Goal: Ask a question: Seek information or help from site administrators or community

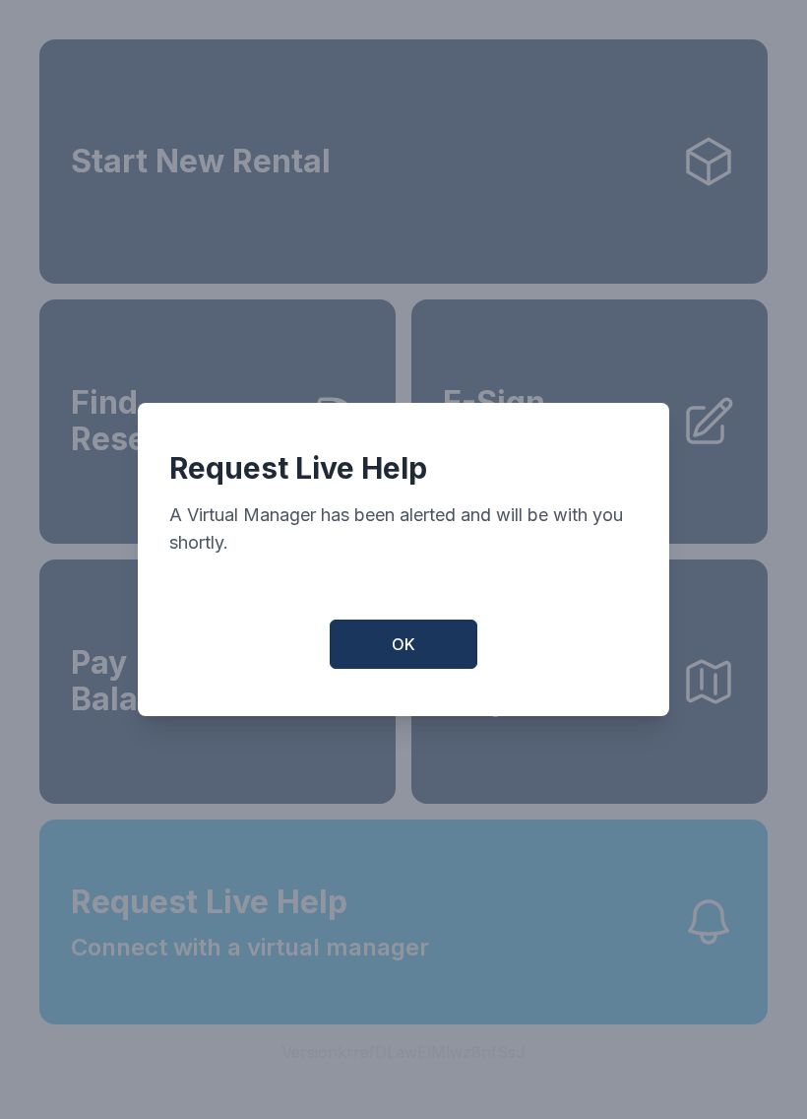
click at [353, 653] on button "OK" at bounding box center [404, 643] width 148 height 49
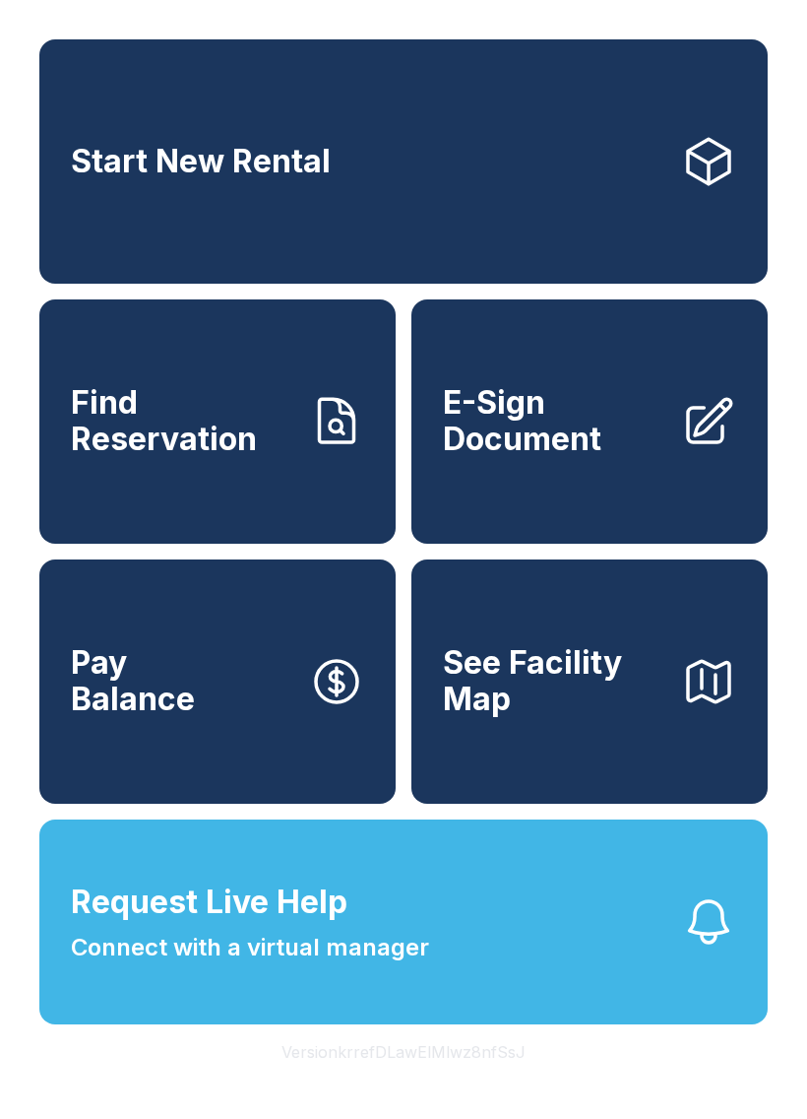
click at [478, 961] on button "Request Live Help Connect with a virtual manager" at bounding box center [403, 921] width 729 height 205
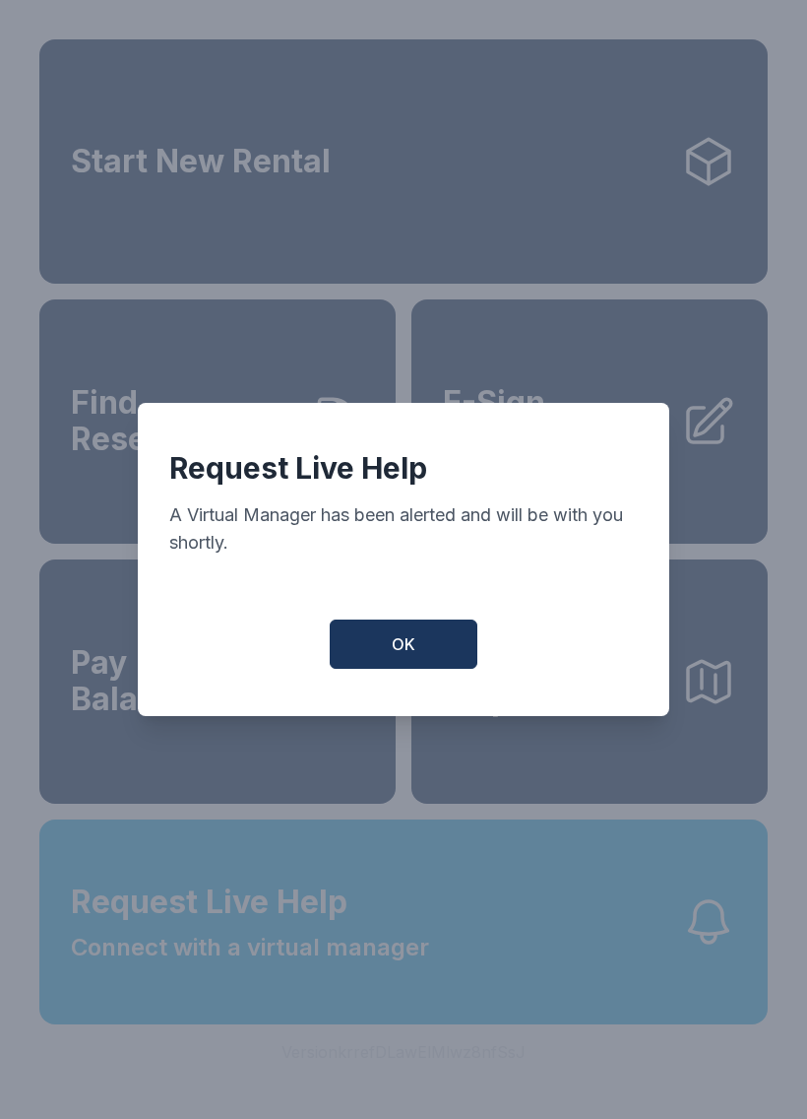
click at [388, 642] on button "OK" at bounding box center [404, 643] width 148 height 49
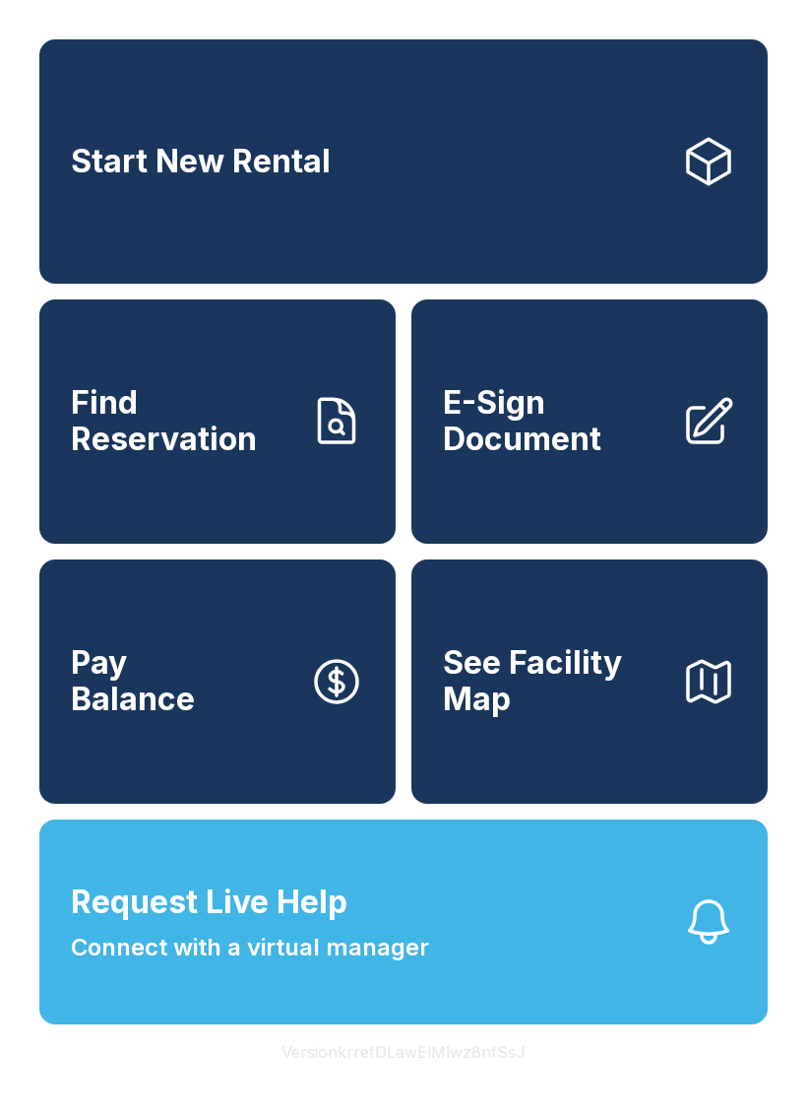
click at [601, 972] on button "Request Live Help Connect with a virtual manager" at bounding box center [403, 921] width 729 height 205
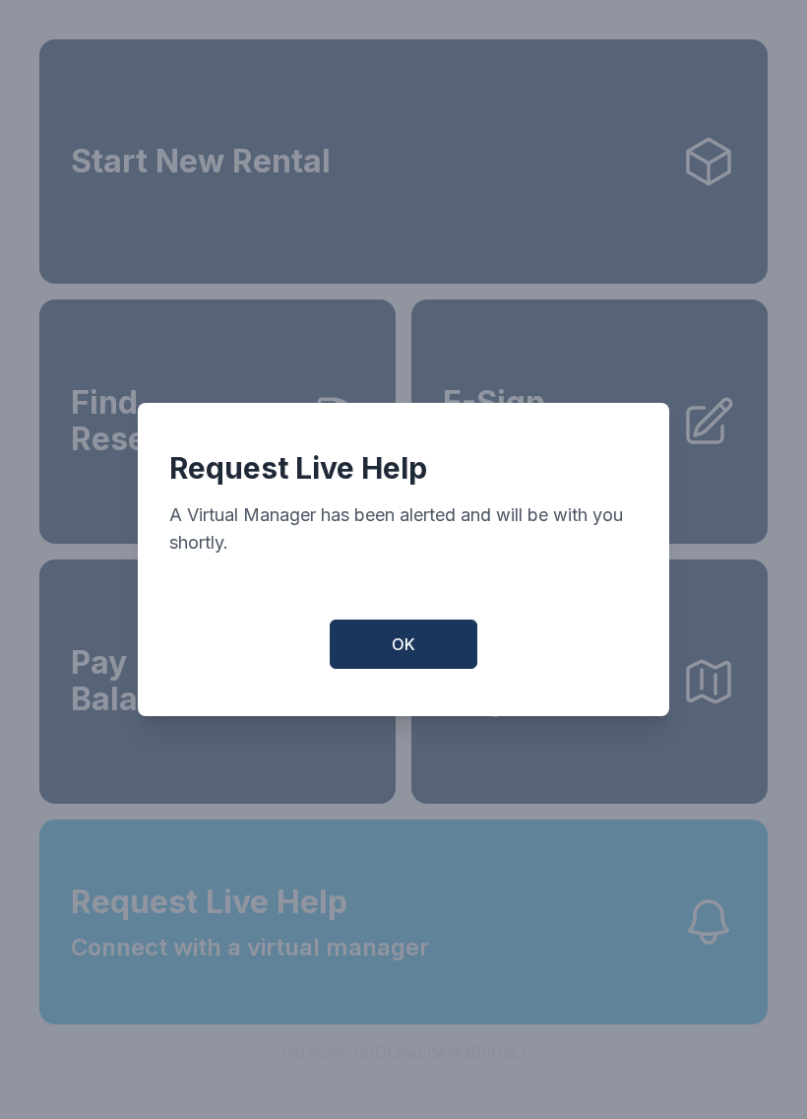
click at [458, 649] on button "OK" at bounding box center [404, 643] width 148 height 49
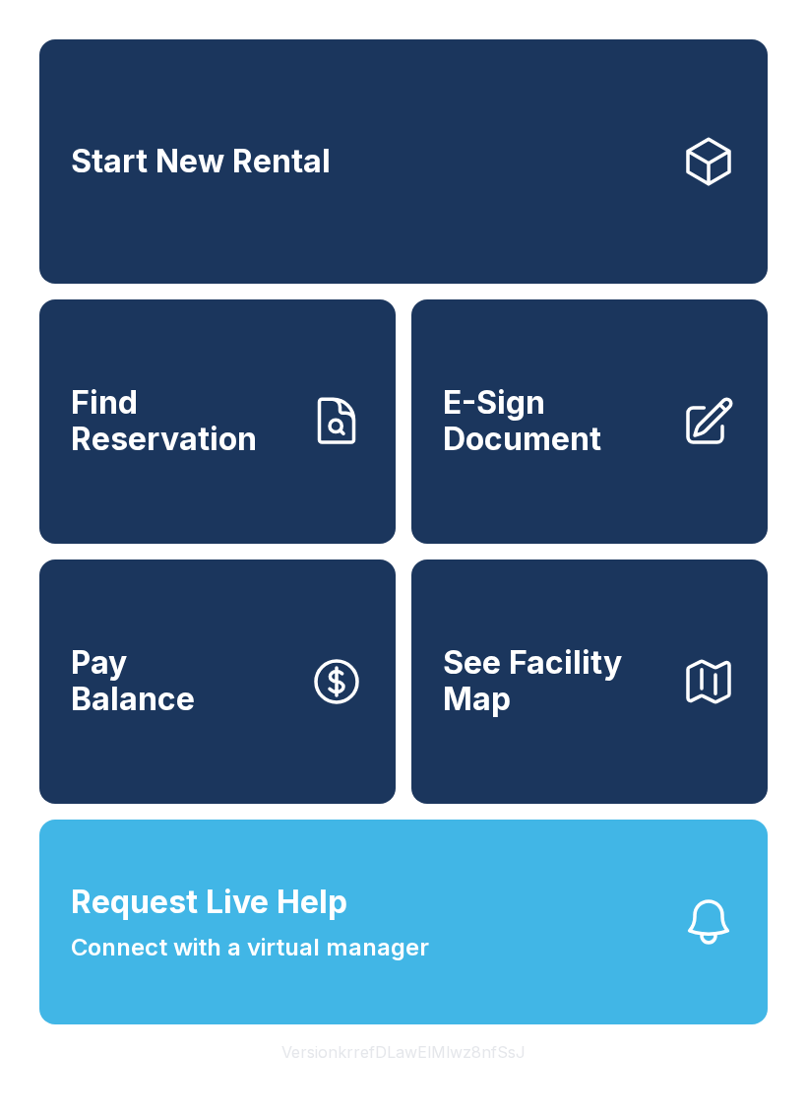
click at [653, 987] on button "Request Live Help Connect with a virtual manager" at bounding box center [403, 921] width 729 height 205
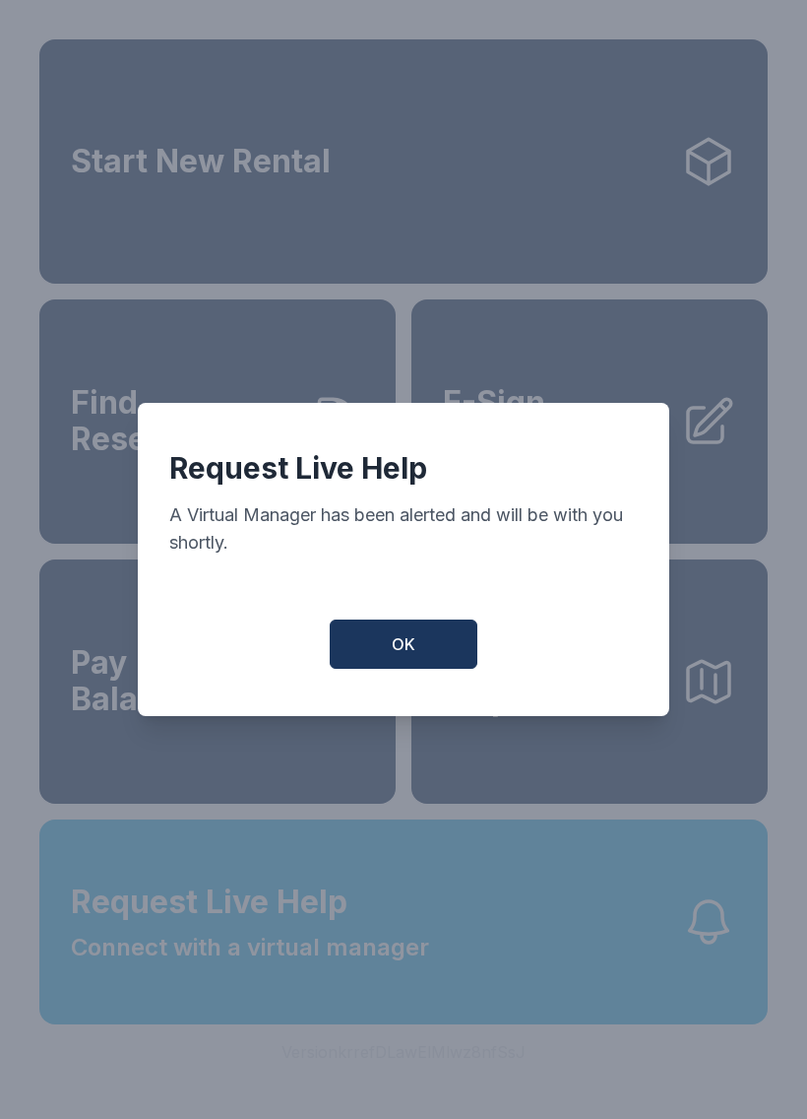
click at [431, 642] on button "OK" at bounding box center [404, 643] width 148 height 49
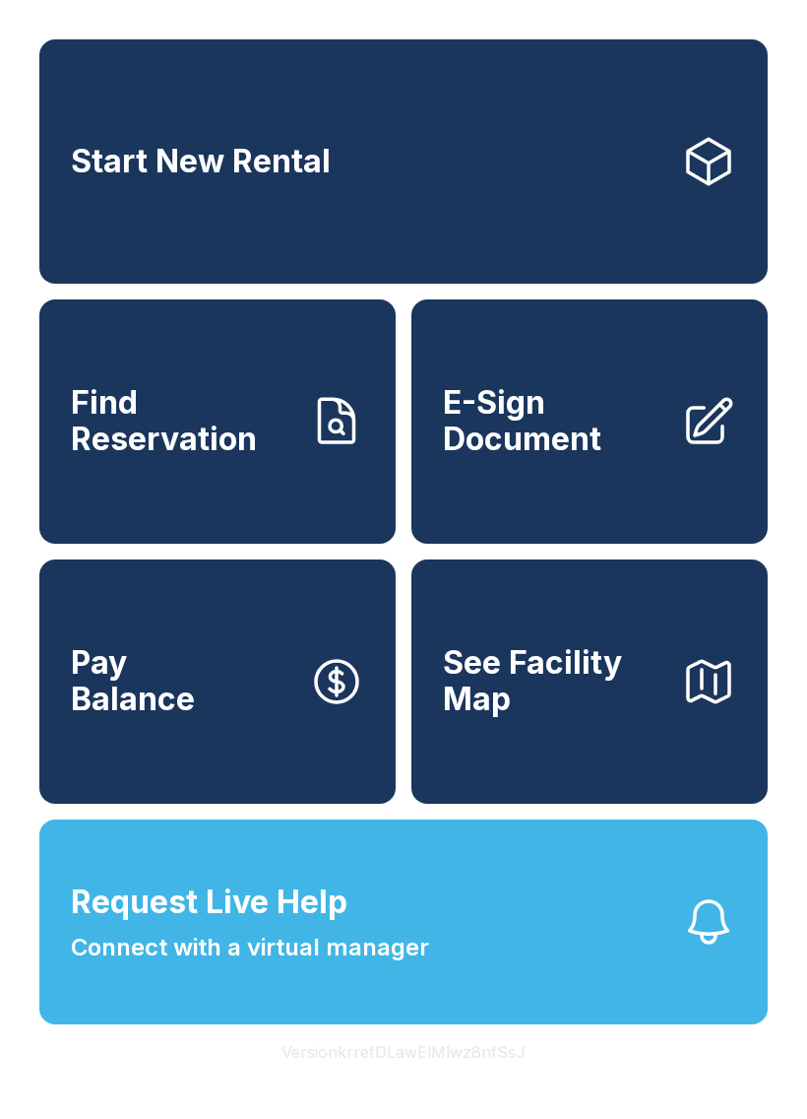
click at [493, 970] on button "Request Live Help Connect with a virtual manager" at bounding box center [403, 921] width 729 height 205
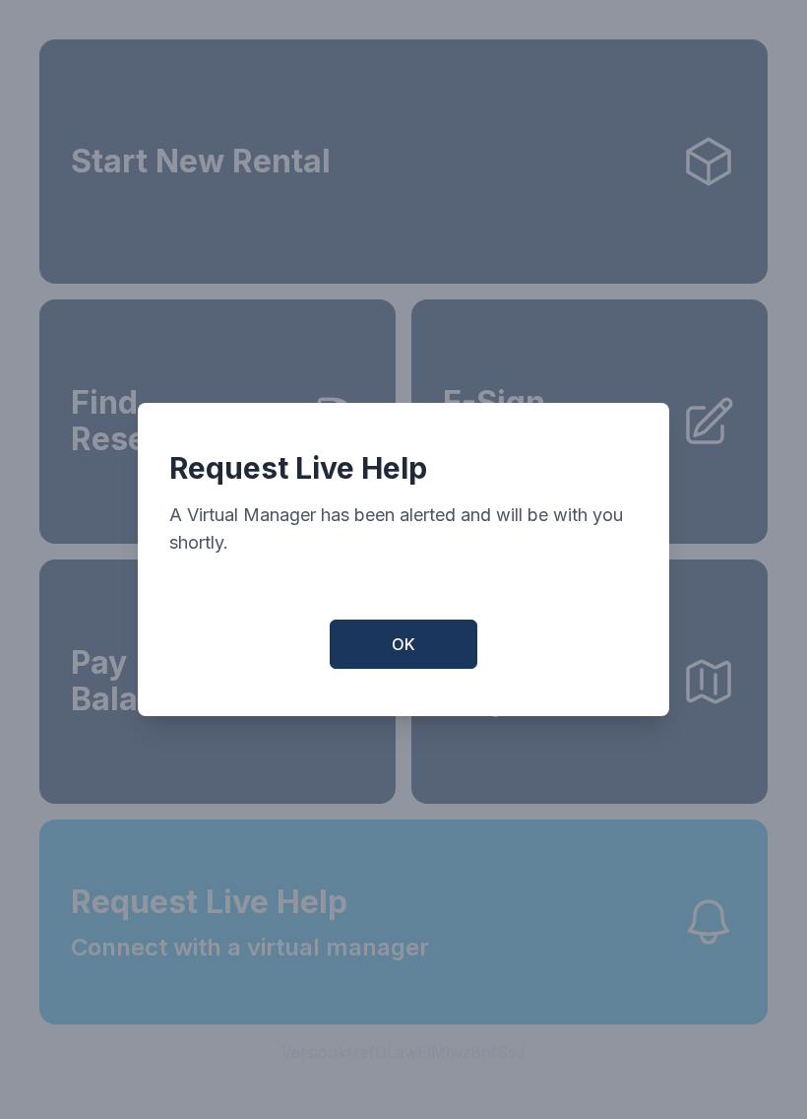
click at [406, 633] on button "OK" at bounding box center [404, 643] width 148 height 49
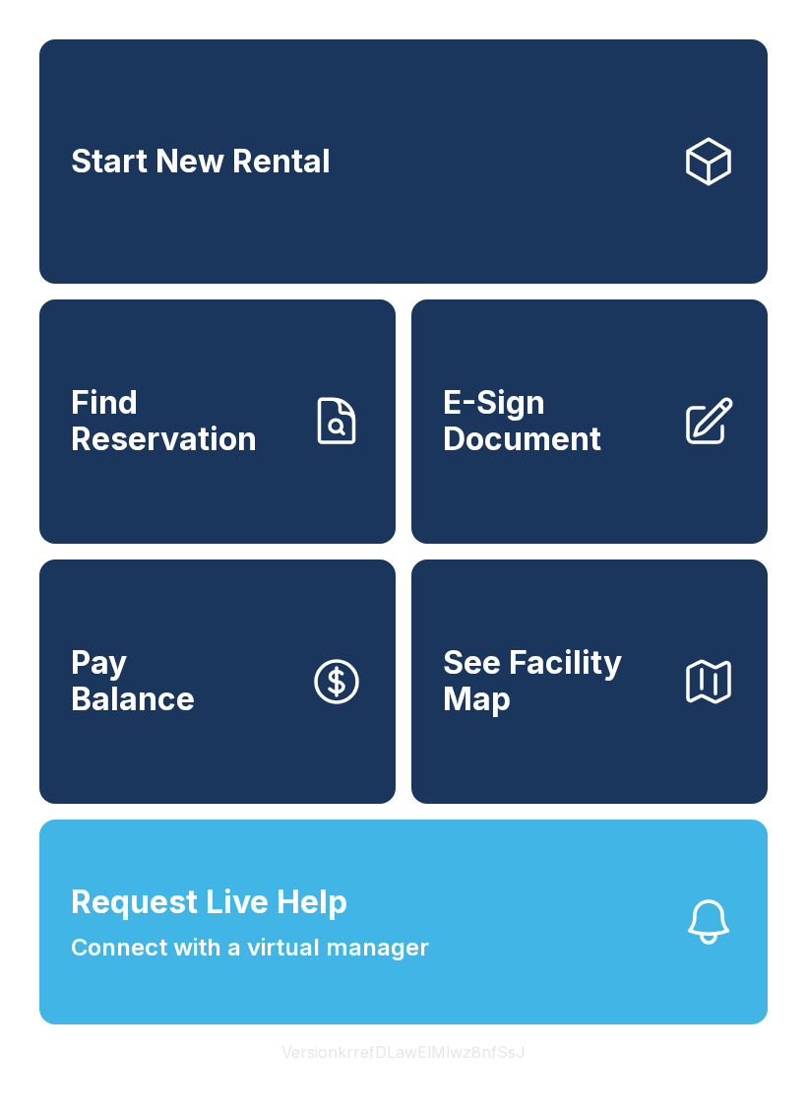
click at [687, 1024] on button "Request Live Help Connect with a virtual manager" at bounding box center [403, 921] width 729 height 205
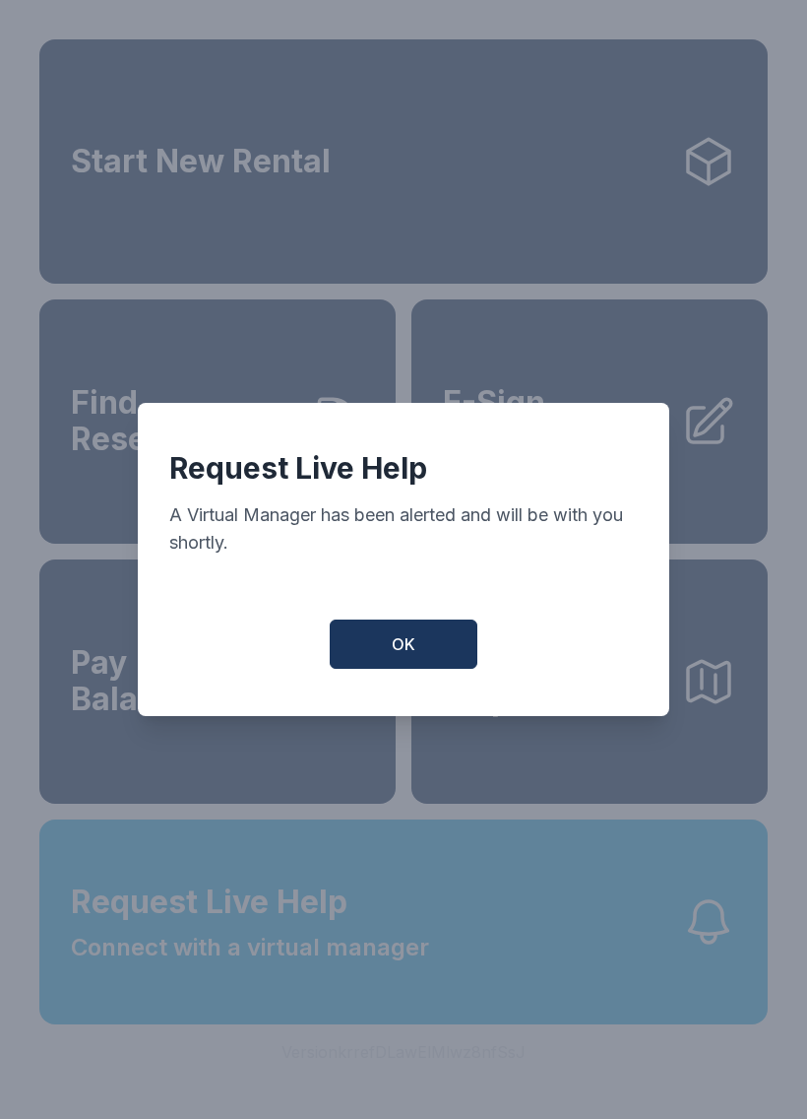
click at [441, 635] on button "OK" at bounding box center [404, 643] width 148 height 49
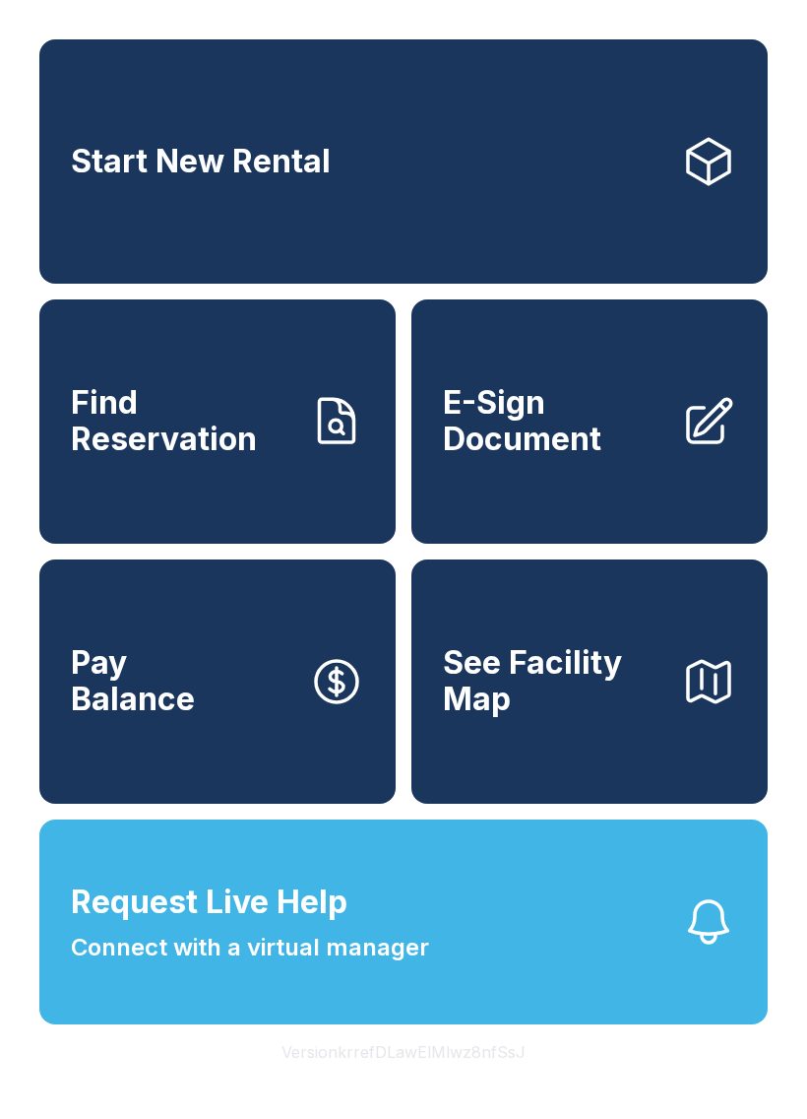
click at [721, 949] on icon "button" at bounding box center [708, 921] width 55 height 55
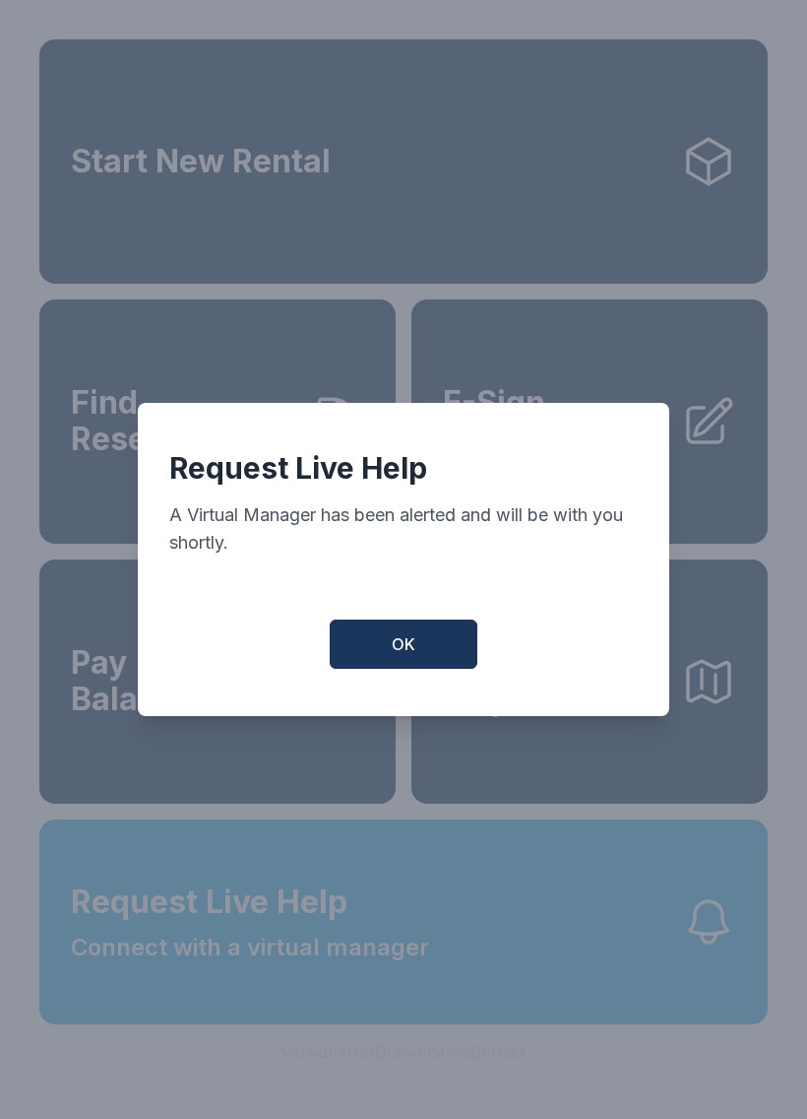
click at [359, 663] on button "OK" at bounding box center [404, 643] width 148 height 49
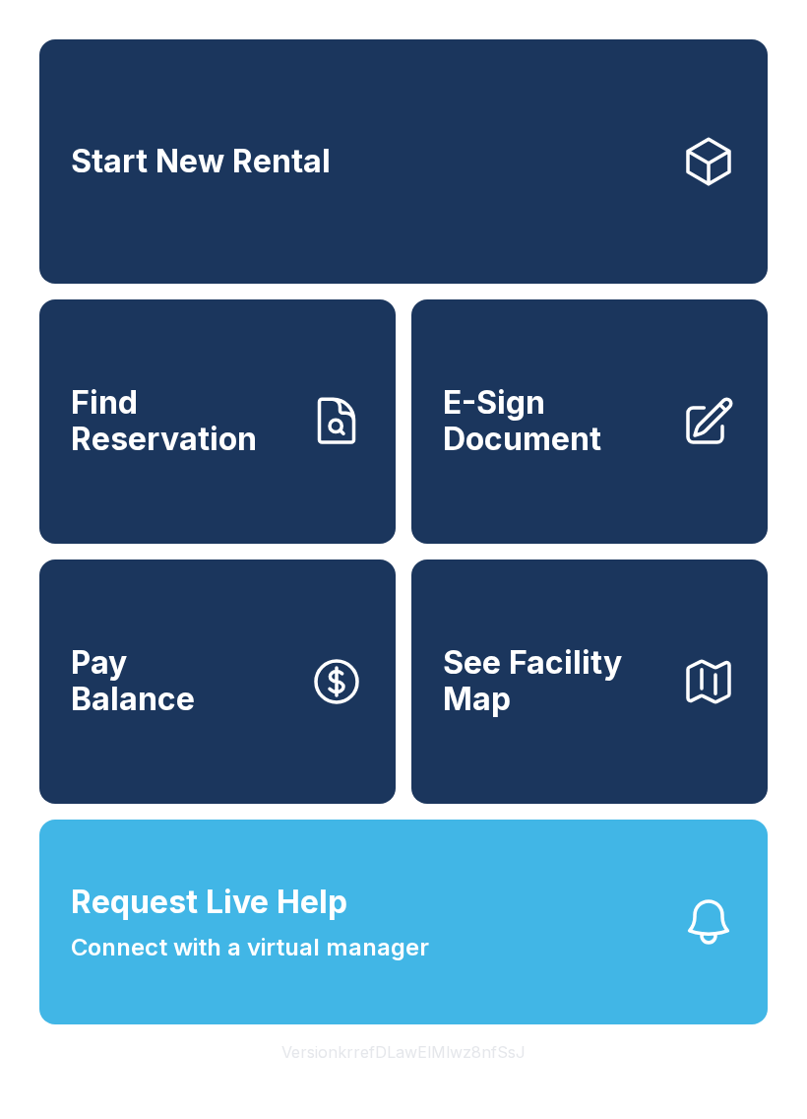
click at [708, 949] on icon "button" at bounding box center [708, 921] width 55 height 55
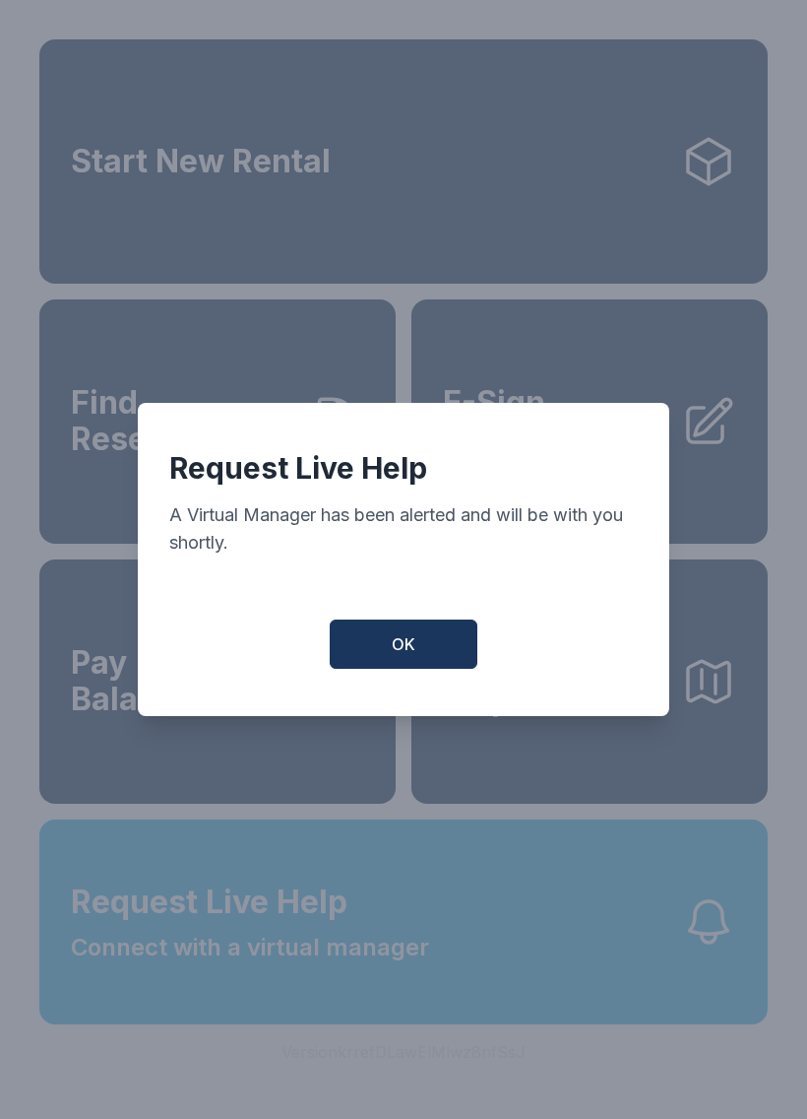
click at [423, 655] on button "OK" at bounding box center [404, 643] width 148 height 49
